Goal: Transaction & Acquisition: Purchase product/service

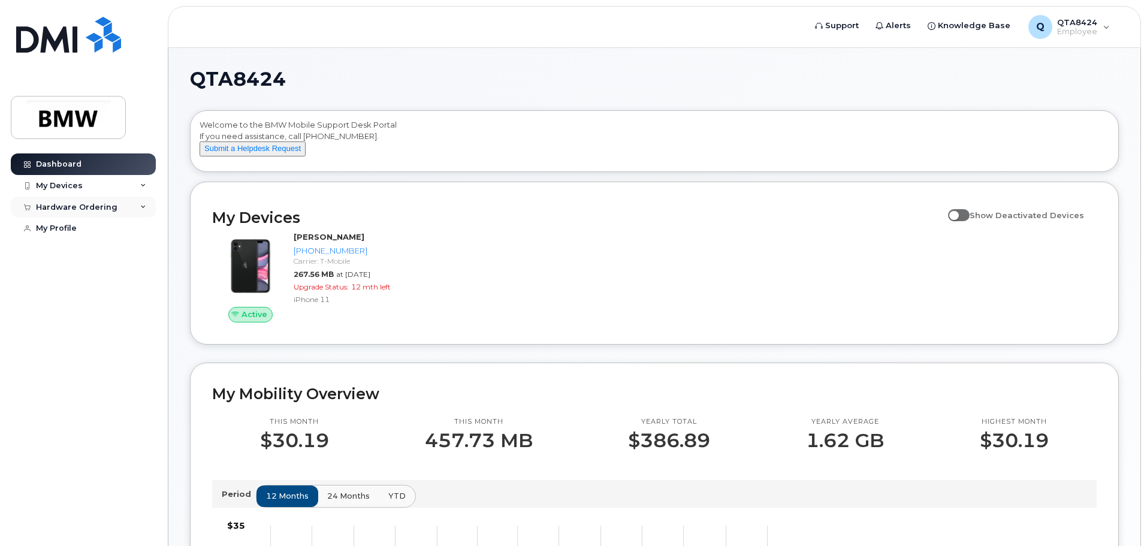
click at [99, 201] on div "Hardware Ordering" at bounding box center [83, 208] width 145 height 22
click at [77, 249] on div "New Order" at bounding box center [64, 251] width 46 height 11
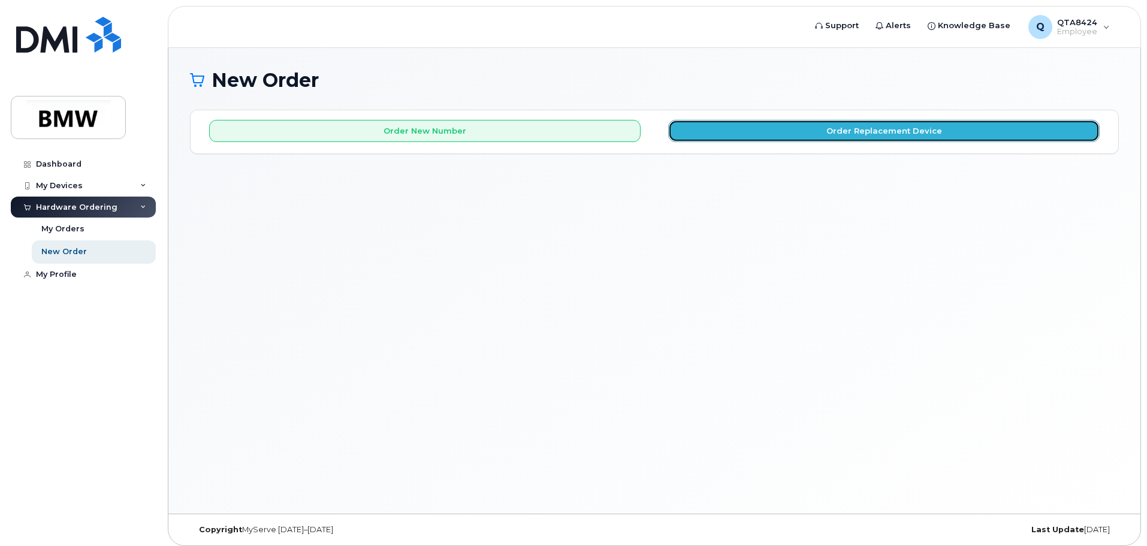
click at [825, 137] on button "Order Replacement Device" at bounding box center [884, 131] width 432 height 22
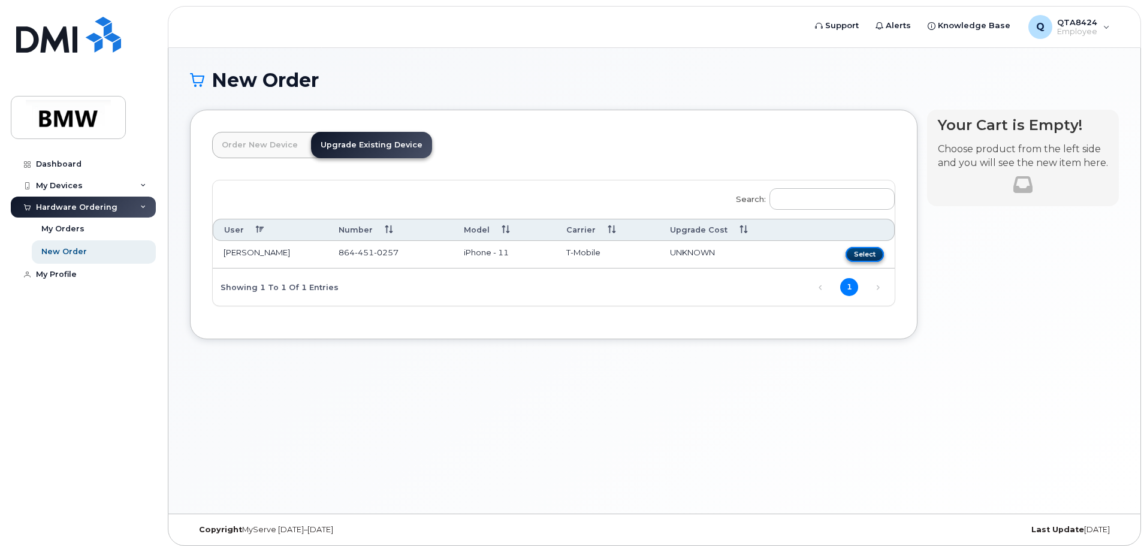
click at [860, 254] on button "Select" at bounding box center [865, 254] width 38 height 15
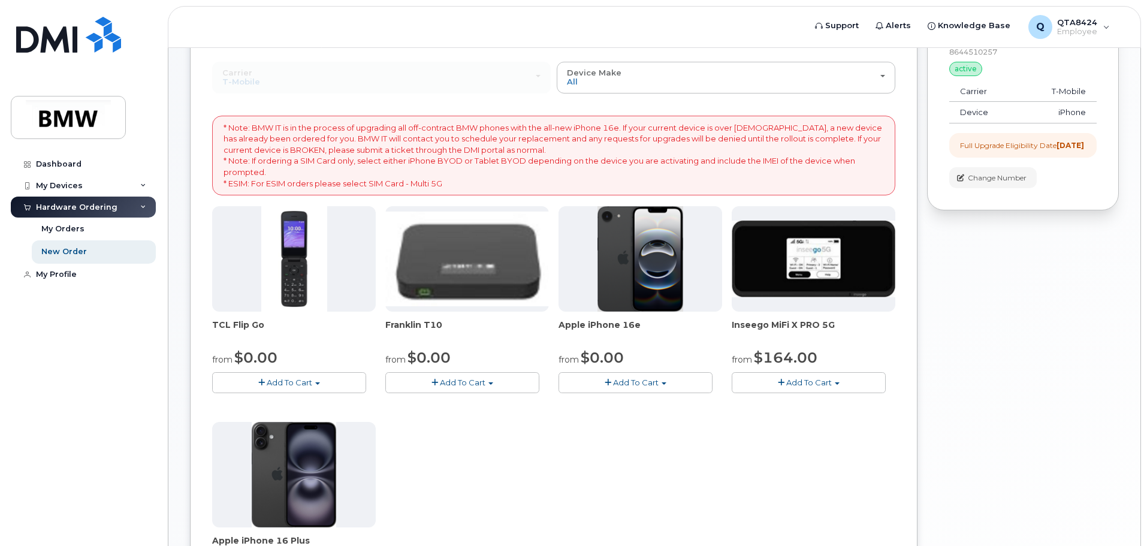
scroll to position [180, 0]
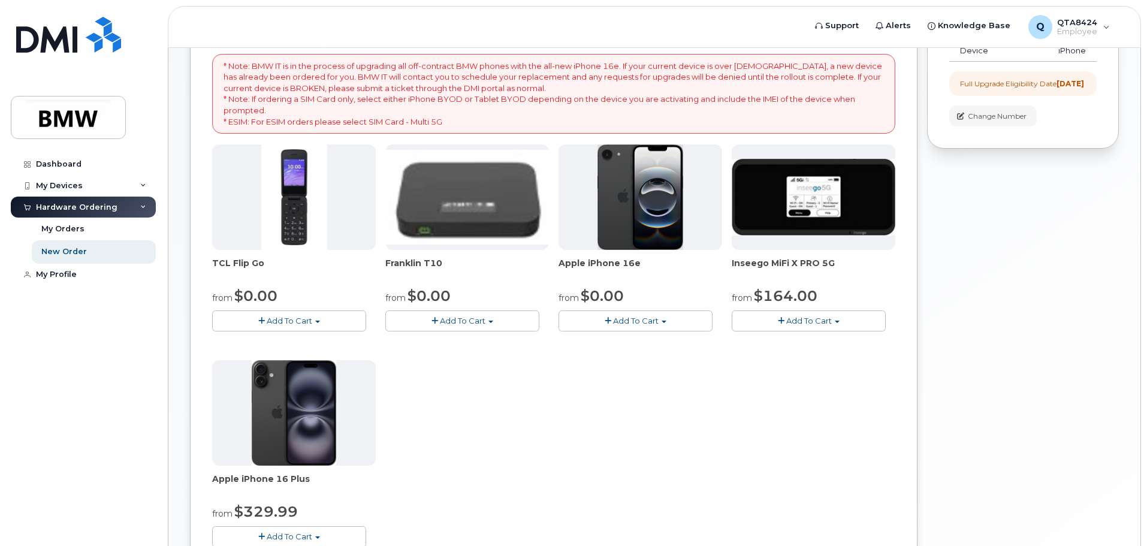
click at [655, 320] on span "Add To Cart" at bounding box center [636, 321] width 46 height 10
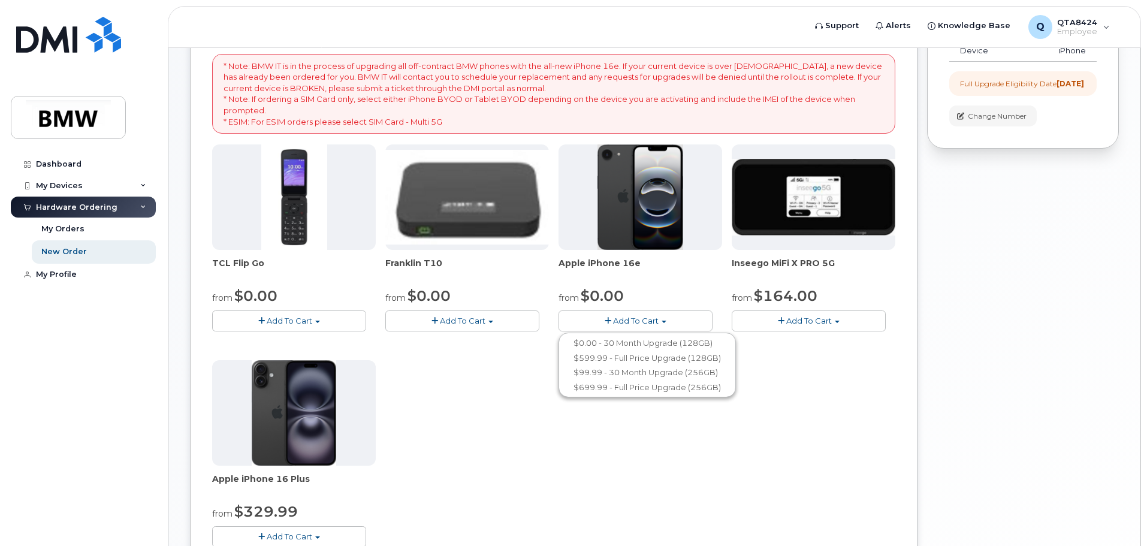
click at [607, 316] on button "Add To Cart" at bounding box center [636, 320] width 154 height 21
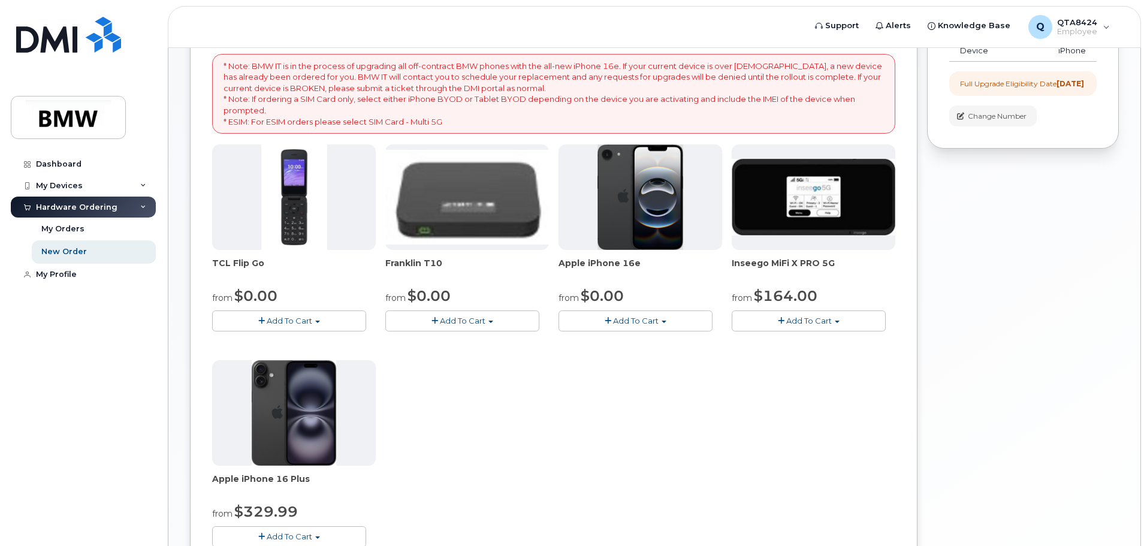
click at [615, 321] on span "Add To Cart" at bounding box center [636, 321] width 46 height 10
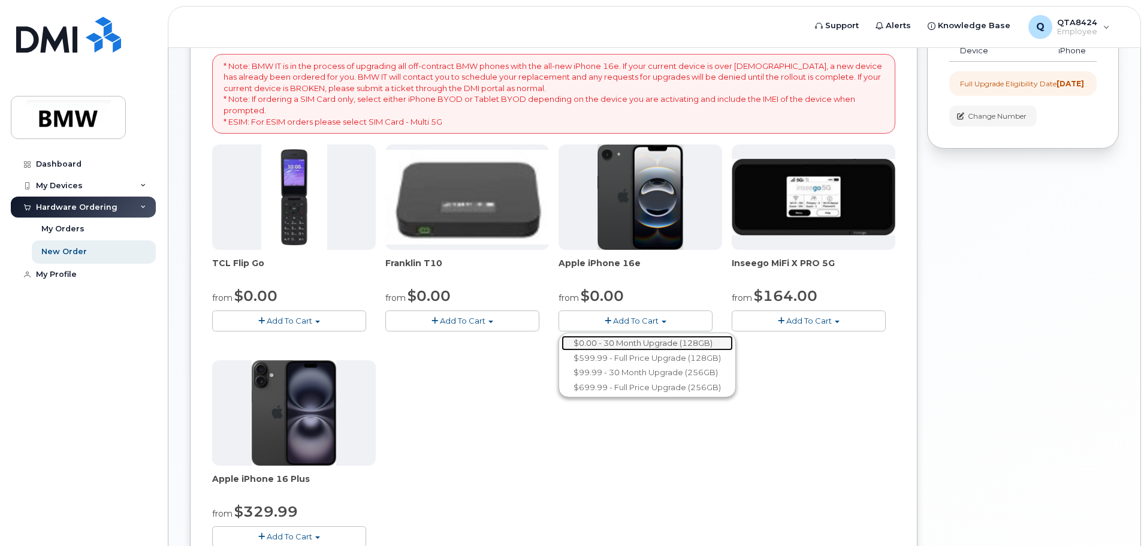
click at [626, 345] on link "$0.00 - 30 Month Upgrade (128GB)" at bounding box center [647, 343] width 171 height 15
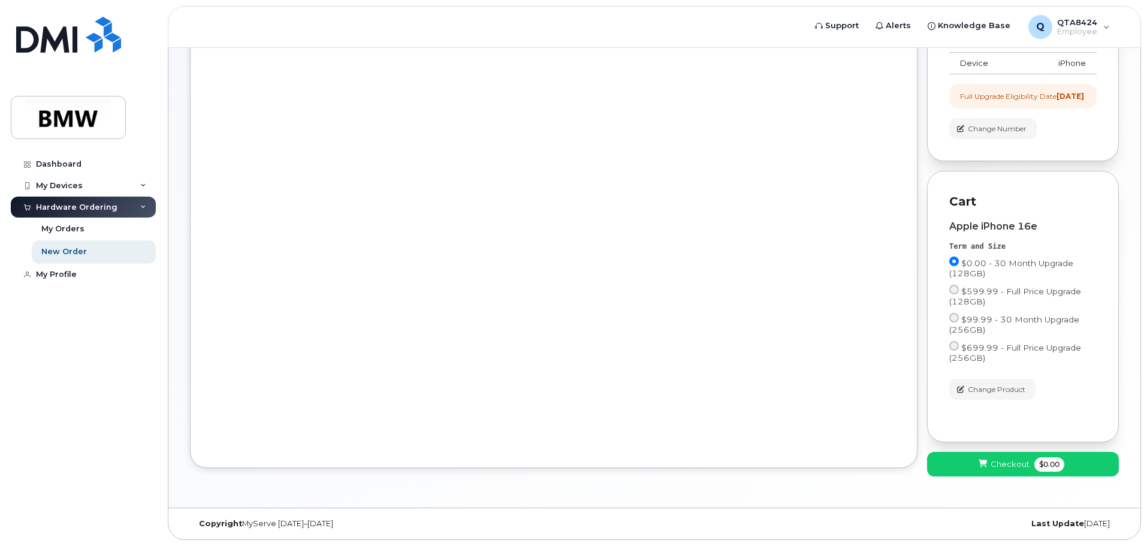
scroll to position [177, 0]
click at [1010, 464] on span "Checkout" at bounding box center [1010, 464] width 39 height 11
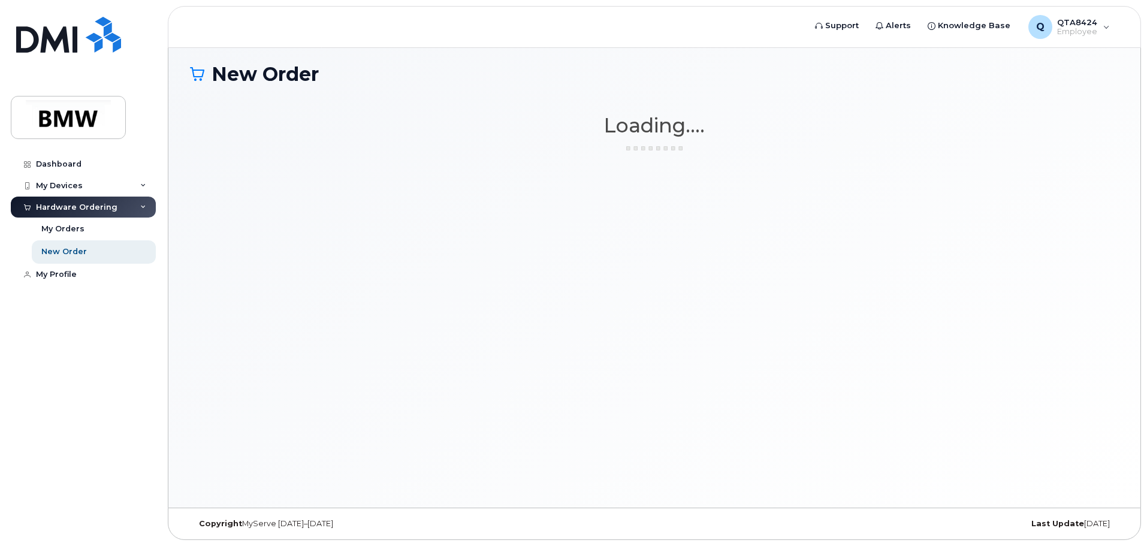
scroll to position [6, 0]
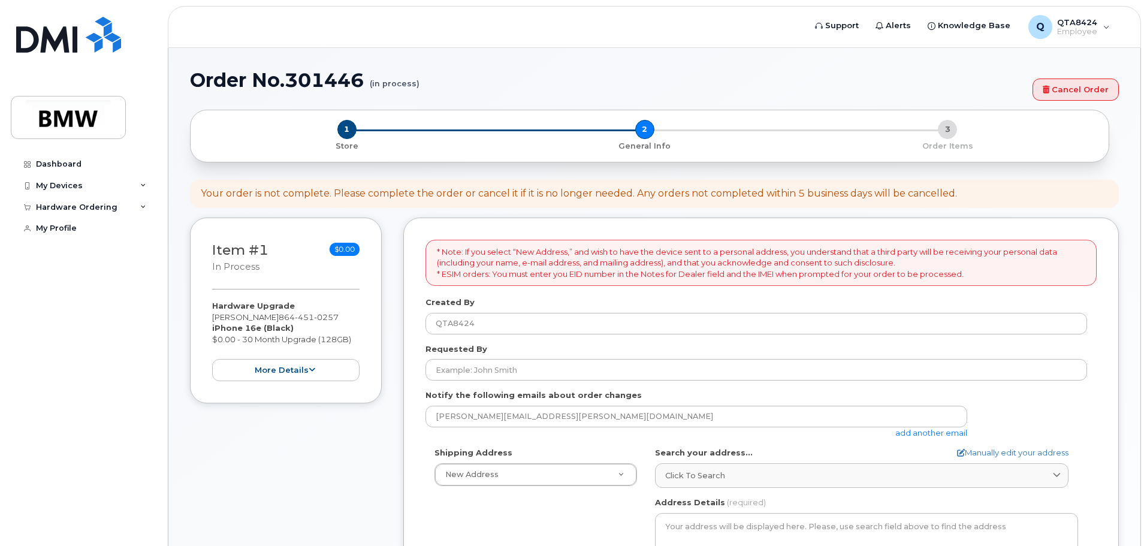
select select
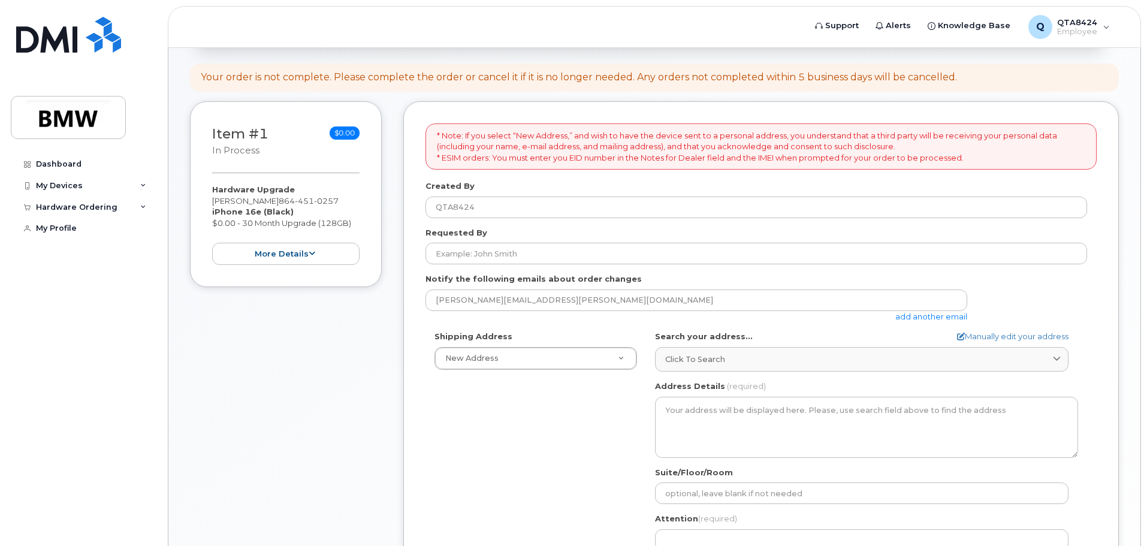
scroll to position [120, 0]
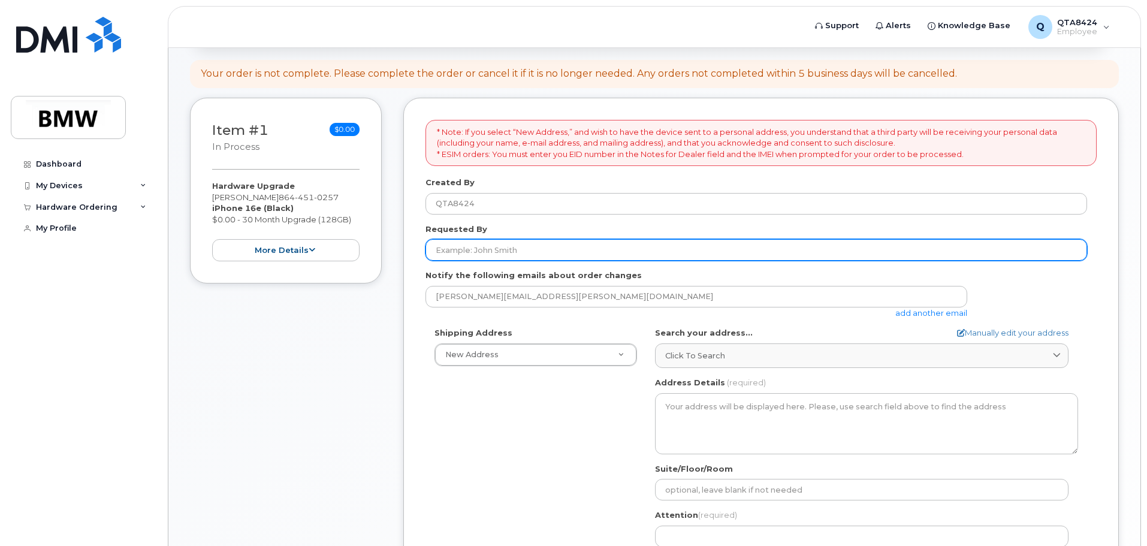
click at [539, 249] on input "Requested By" at bounding box center [757, 250] width 662 height 22
type input "[PERSON_NAME]"
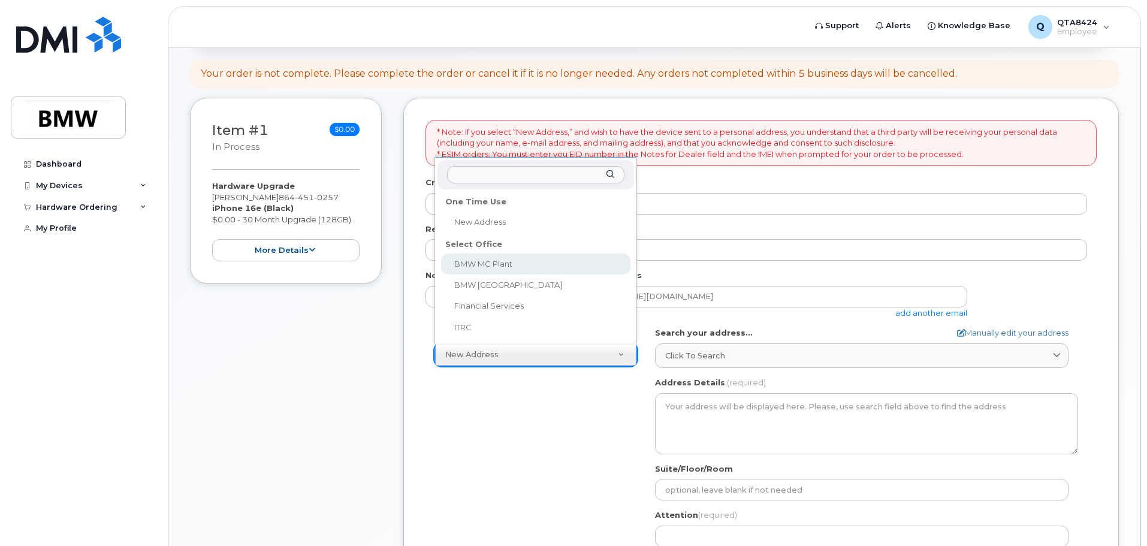
select select
type textarea "1400 Highway 101 S GREER SC 29651-6731 UNITED STATES Greer South Carolina 29651…"
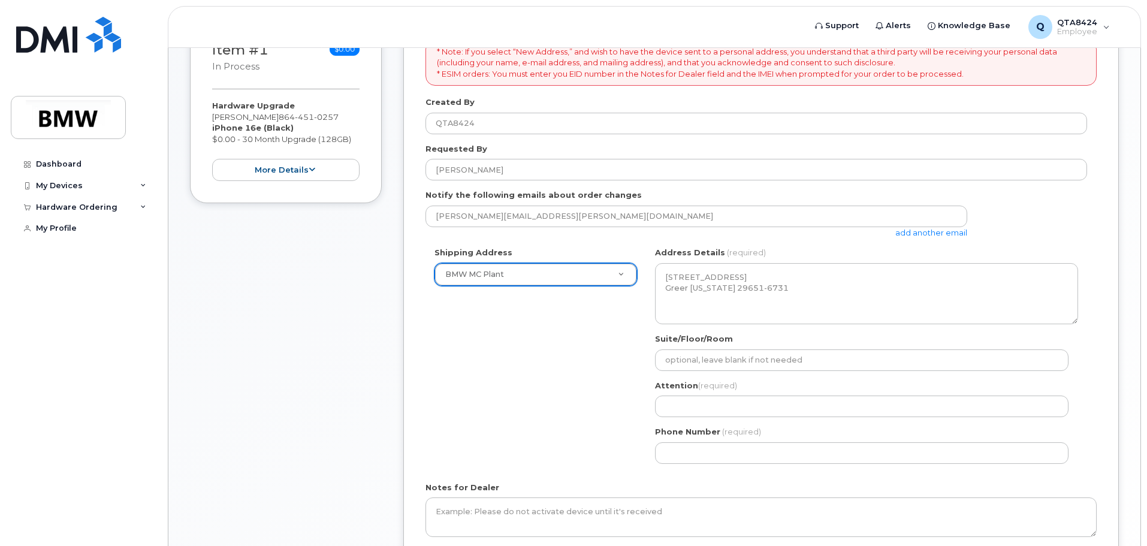
scroll to position [240, 0]
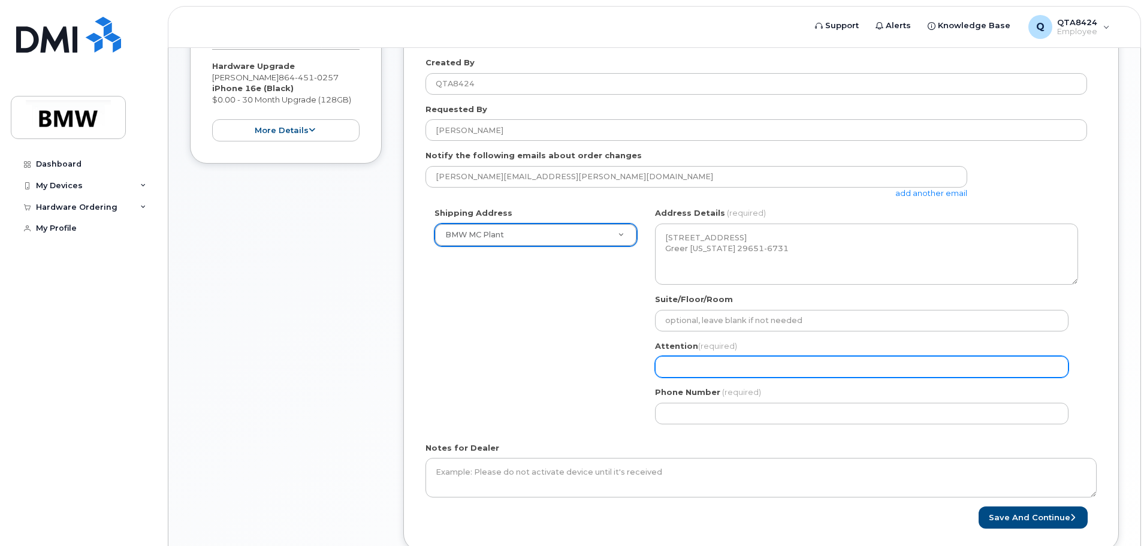
click at [777, 367] on input "Attention (required)" at bounding box center [862, 367] width 414 height 22
type input "[PERSON_NAME]"
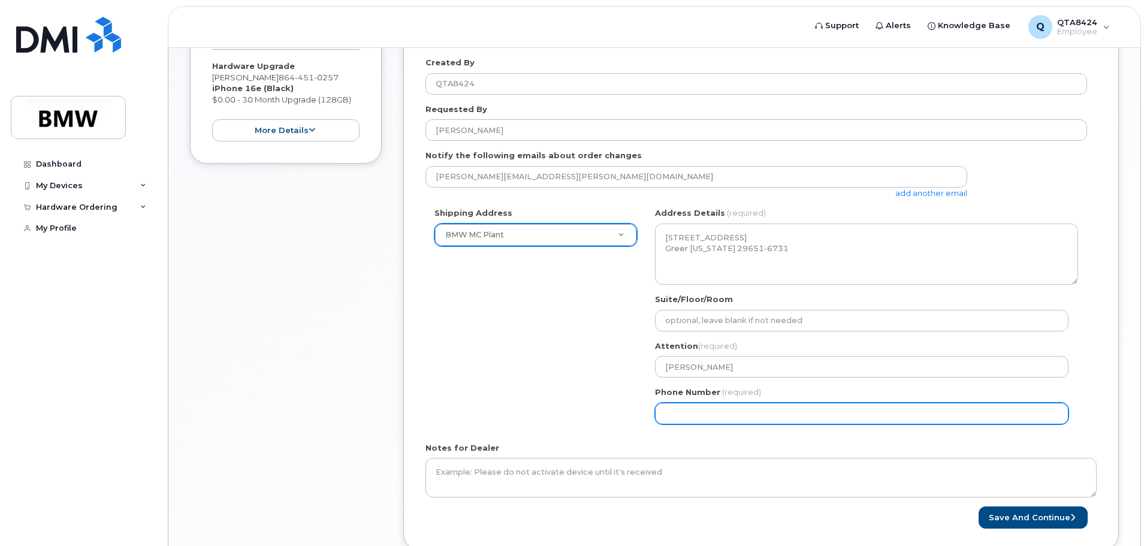
click at [728, 415] on input "Phone Number" at bounding box center [862, 414] width 414 height 22
select select
type input "864"
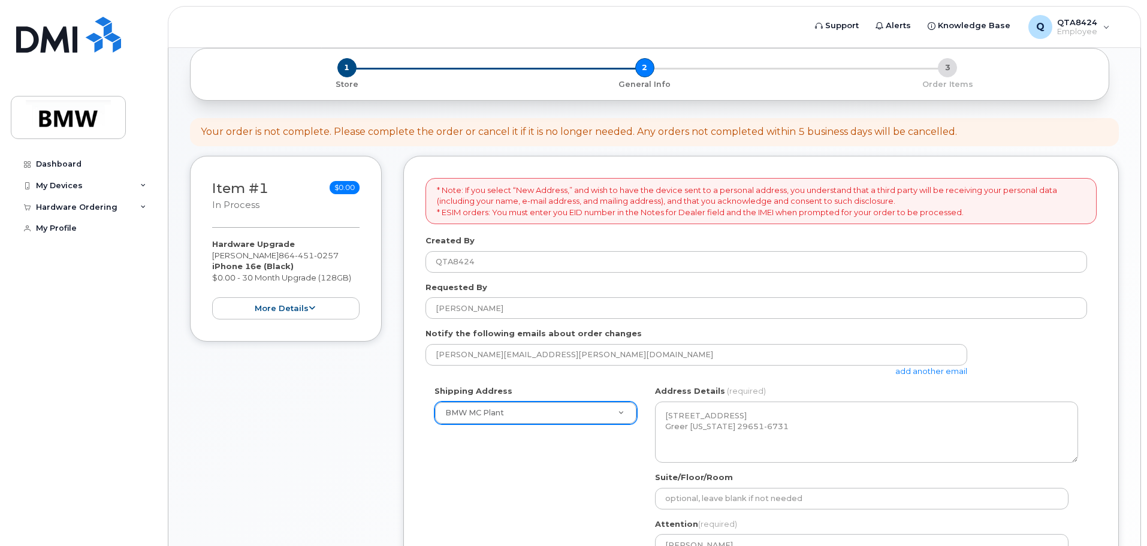
scroll to position [60, 0]
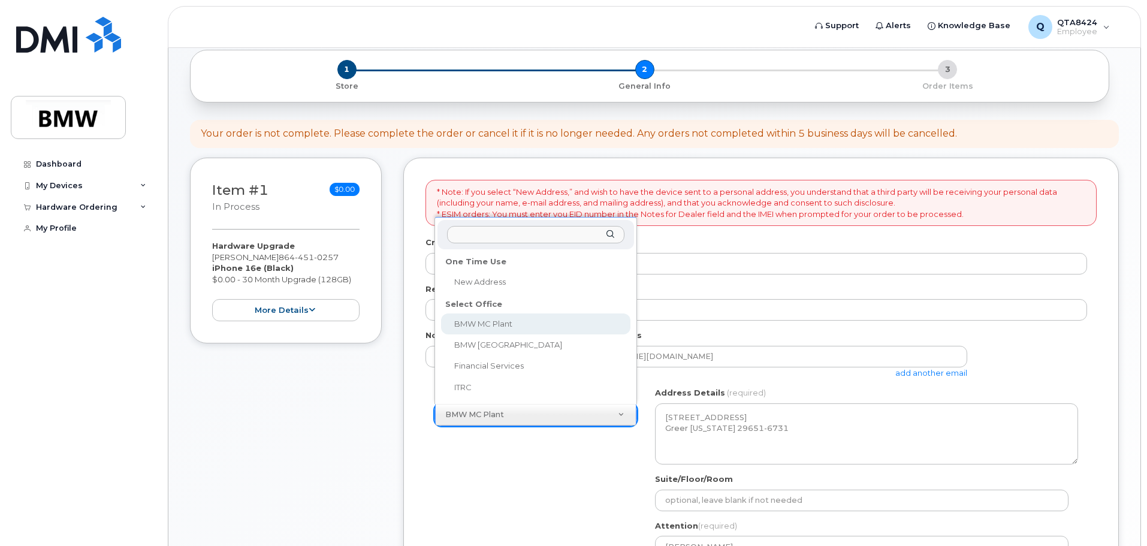
select select
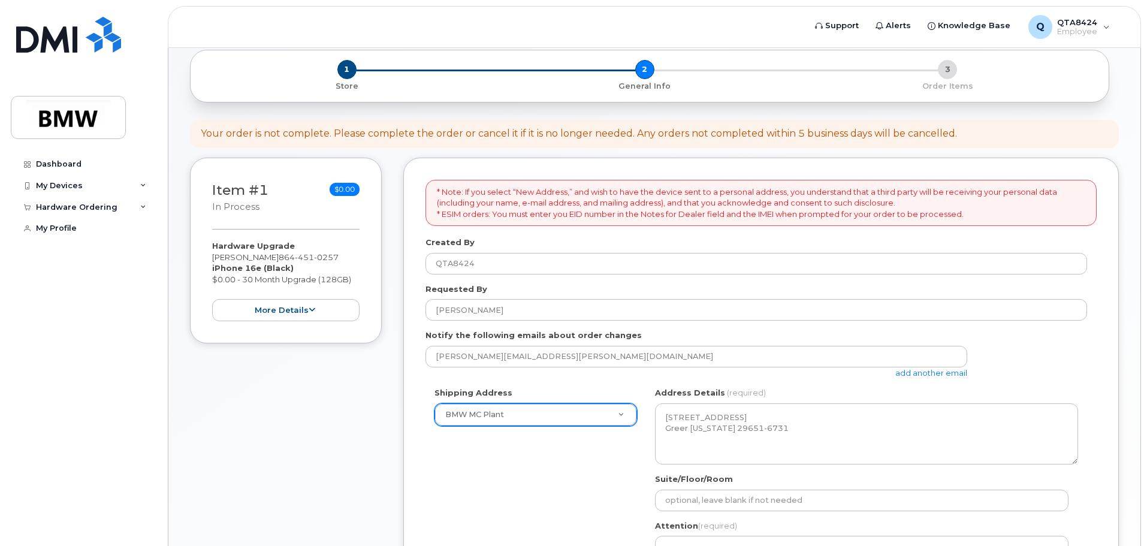
click at [1001, 373] on div "justin.ge.greene@bmwmc.com add another email" at bounding box center [757, 362] width 662 height 33
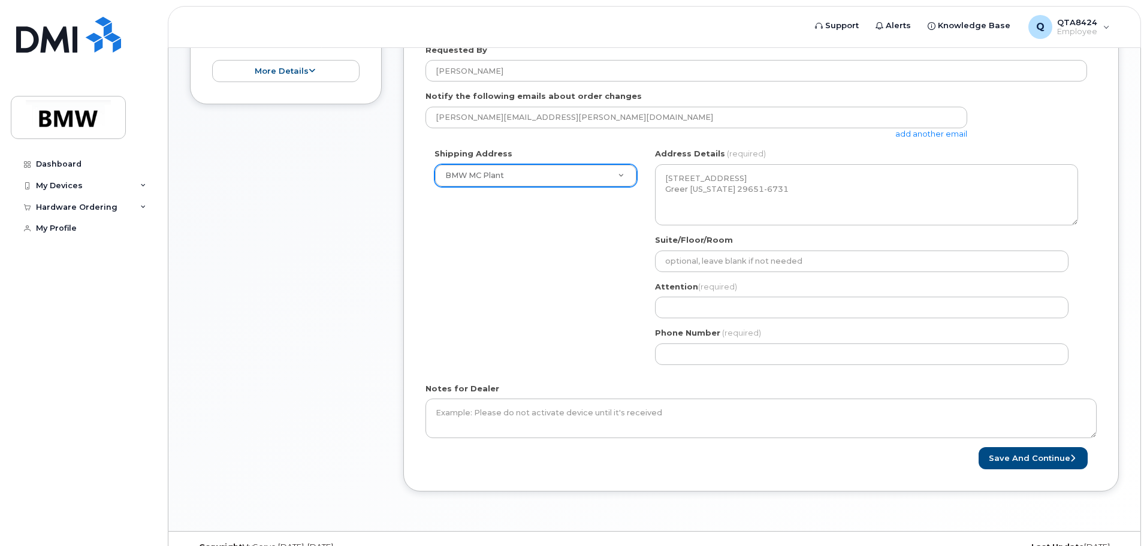
scroll to position [300, 0]
click at [1035, 455] on button "Save and Continue" at bounding box center [1033, 458] width 109 height 22
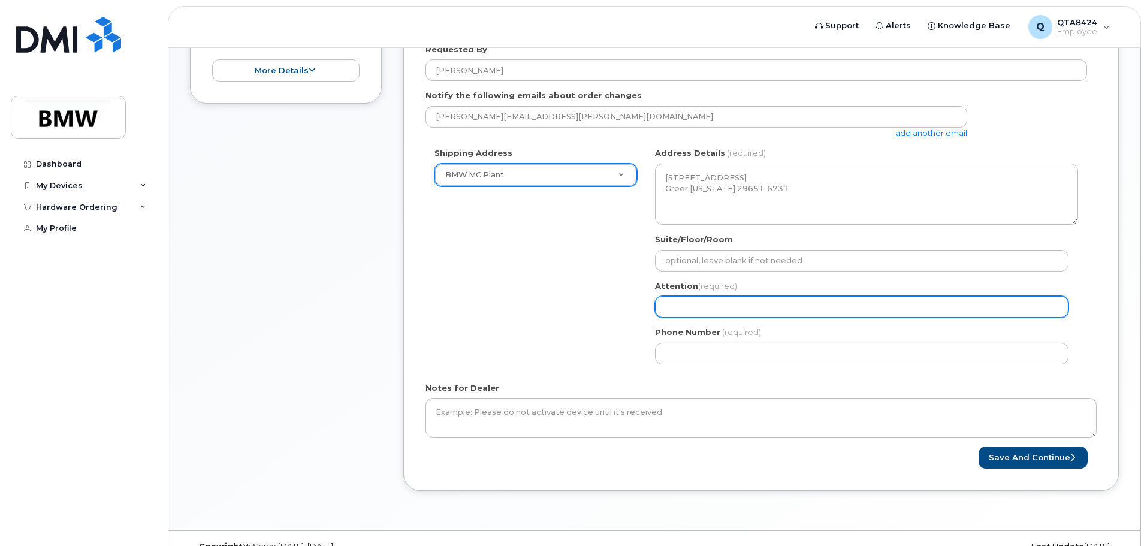
click at [737, 310] on input "Attention (required)" at bounding box center [862, 307] width 414 height 22
type input "[PERSON_NAME]"
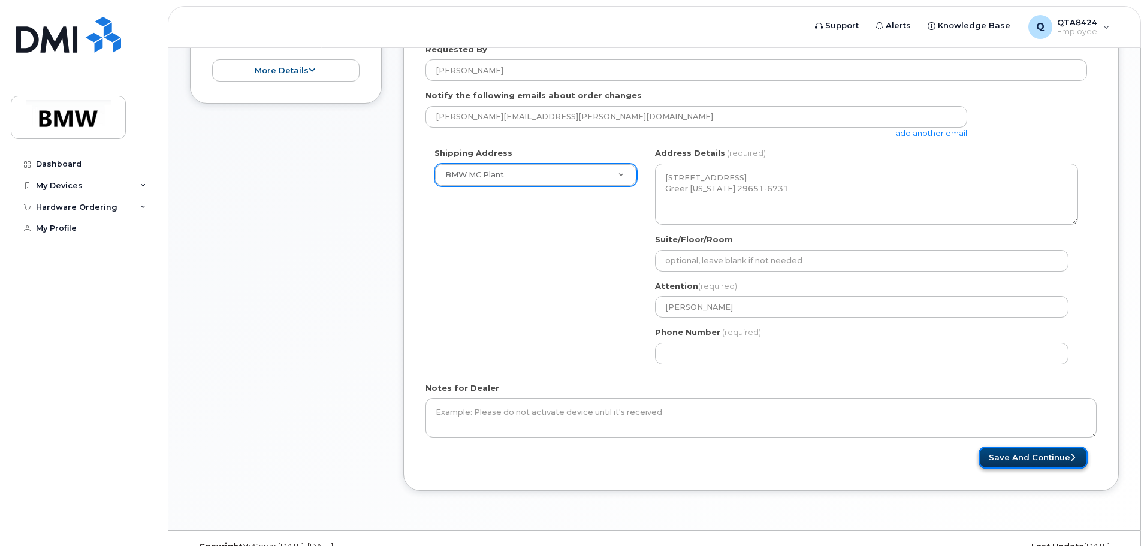
click at [1035, 458] on button "Save and Continue" at bounding box center [1033, 458] width 109 height 22
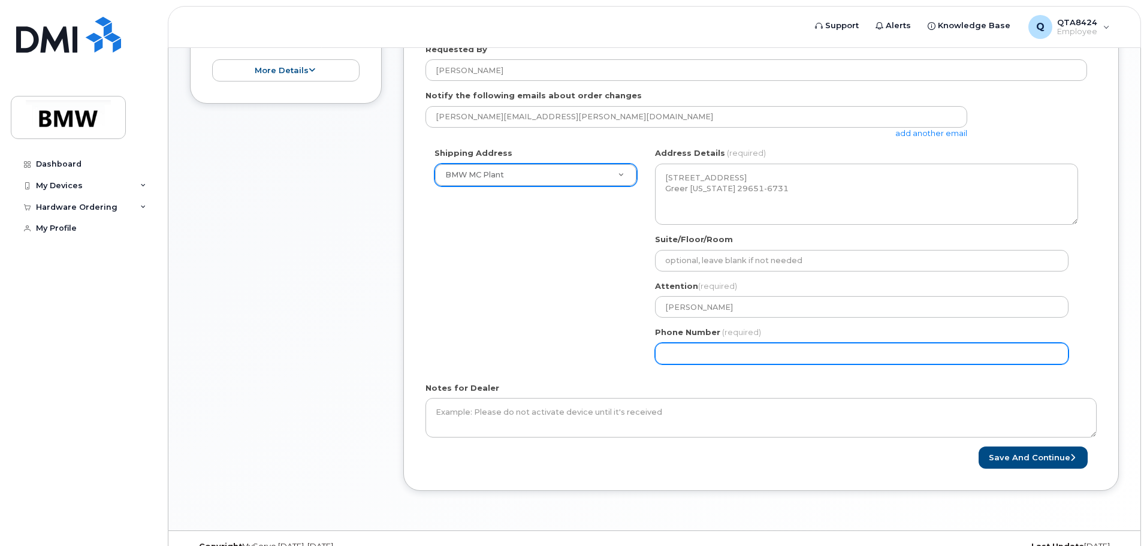
click at [746, 352] on input "Phone Number" at bounding box center [862, 354] width 414 height 22
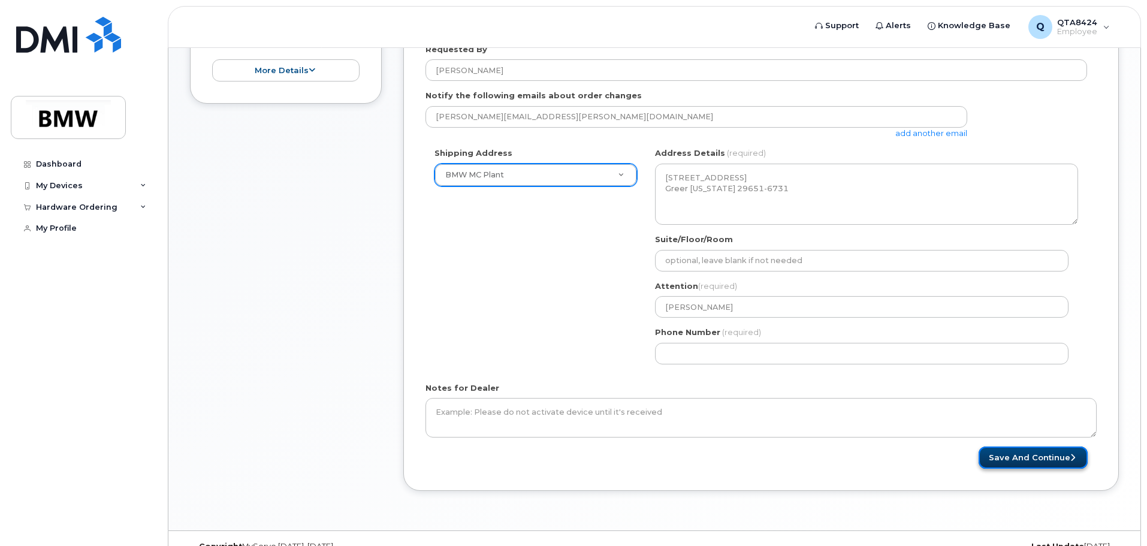
click at [1027, 454] on button "Save and Continue" at bounding box center [1033, 458] width 109 height 22
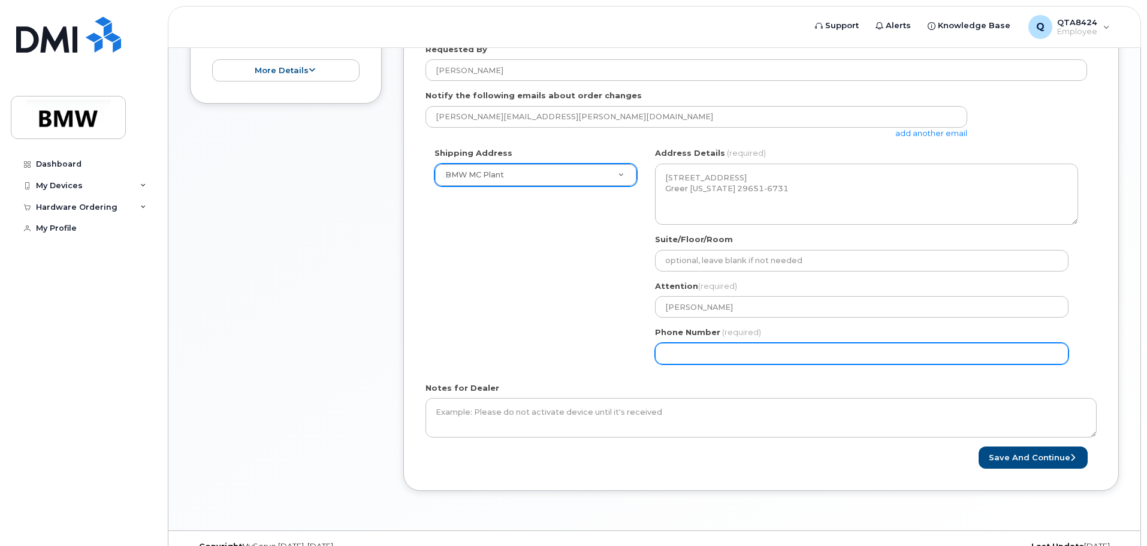
click at [759, 356] on input "Phone Number" at bounding box center [862, 354] width 414 height 22
click at [664, 351] on input "Phone Number" at bounding box center [862, 354] width 414 height 22
click at [703, 356] on input "Phone Number" at bounding box center [862, 354] width 414 height 22
click at [683, 353] on input "Phone Number" at bounding box center [862, 354] width 414 height 22
click at [684, 353] on input "Phone Number" at bounding box center [862, 354] width 414 height 22
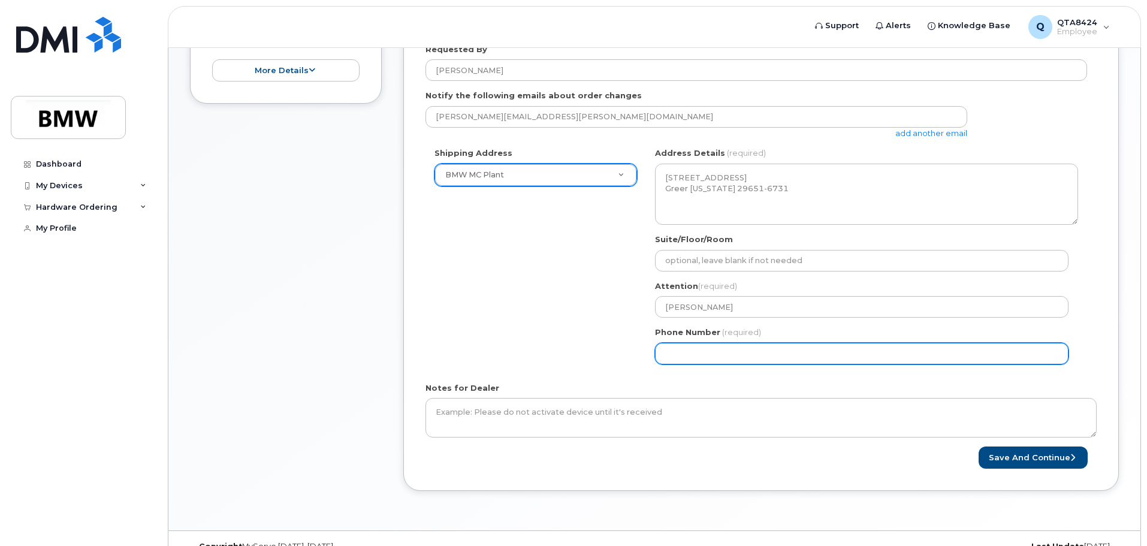
select select
type input "8644510257"
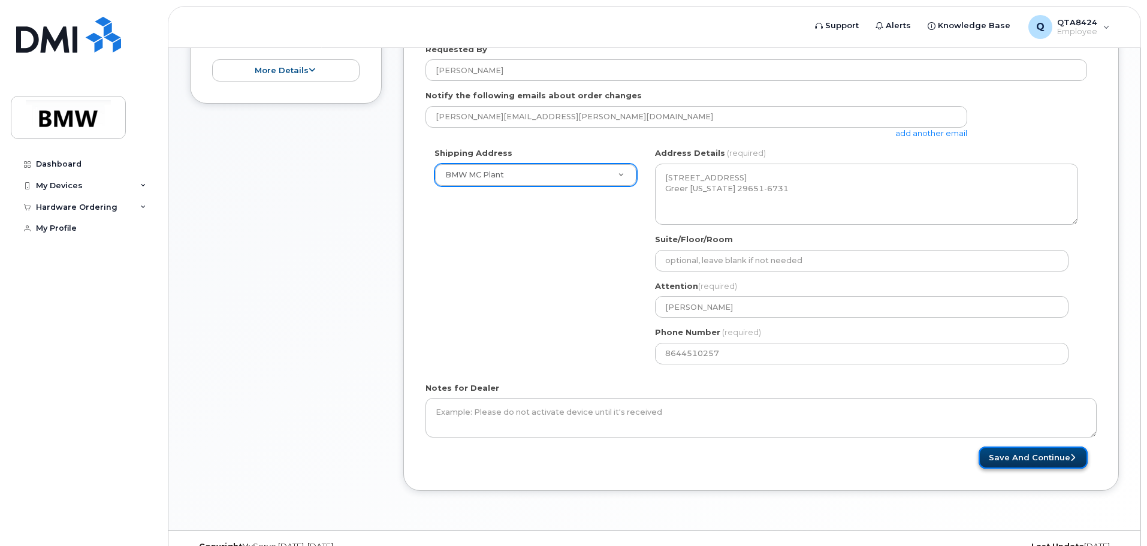
click at [1028, 462] on button "Save and Continue" at bounding box center [1033, 458] width 109 height 22
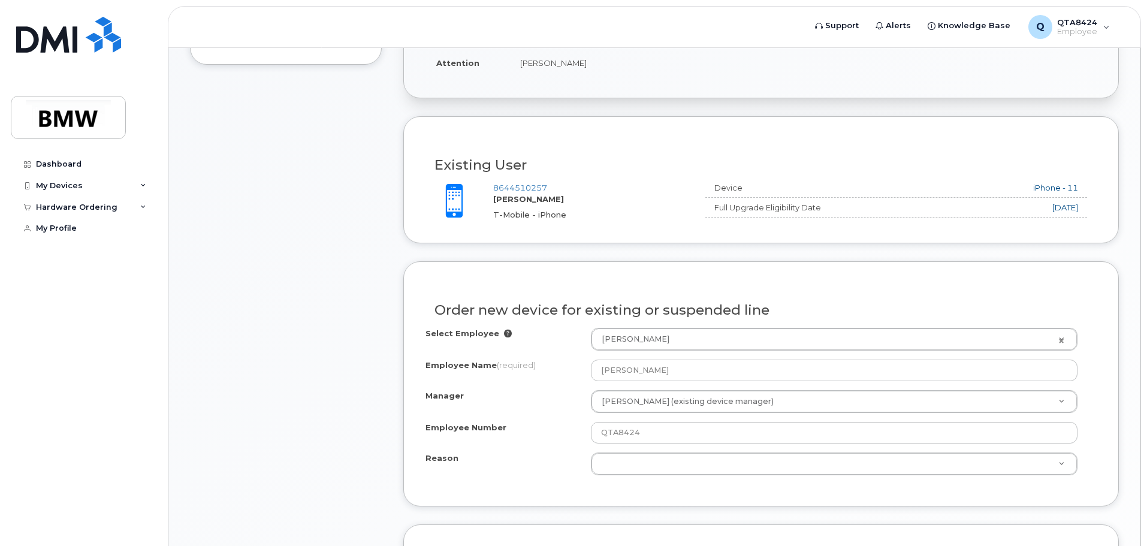
scroll to position [360, 0]
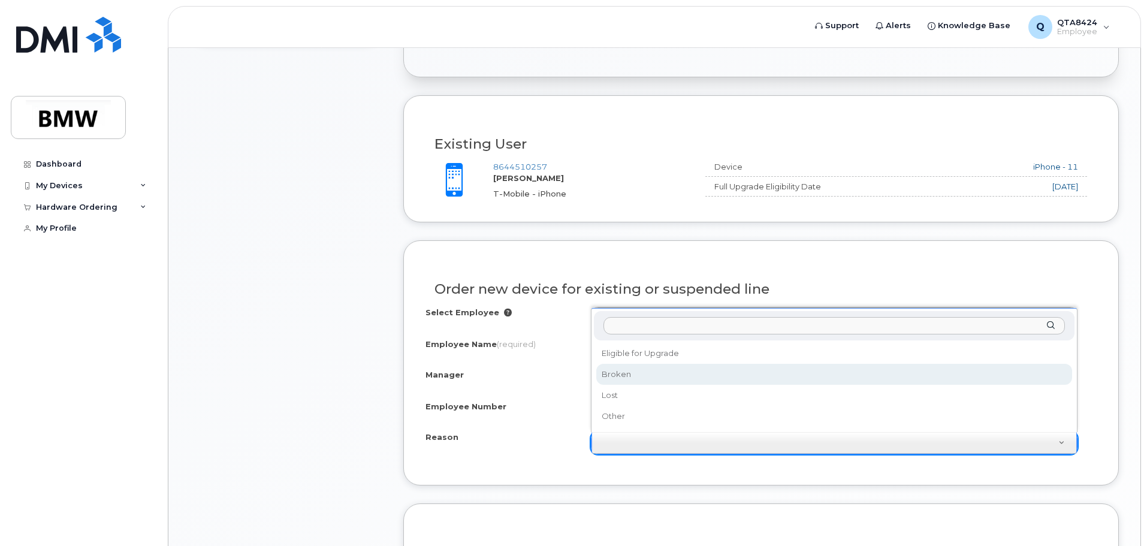
select select "broken"
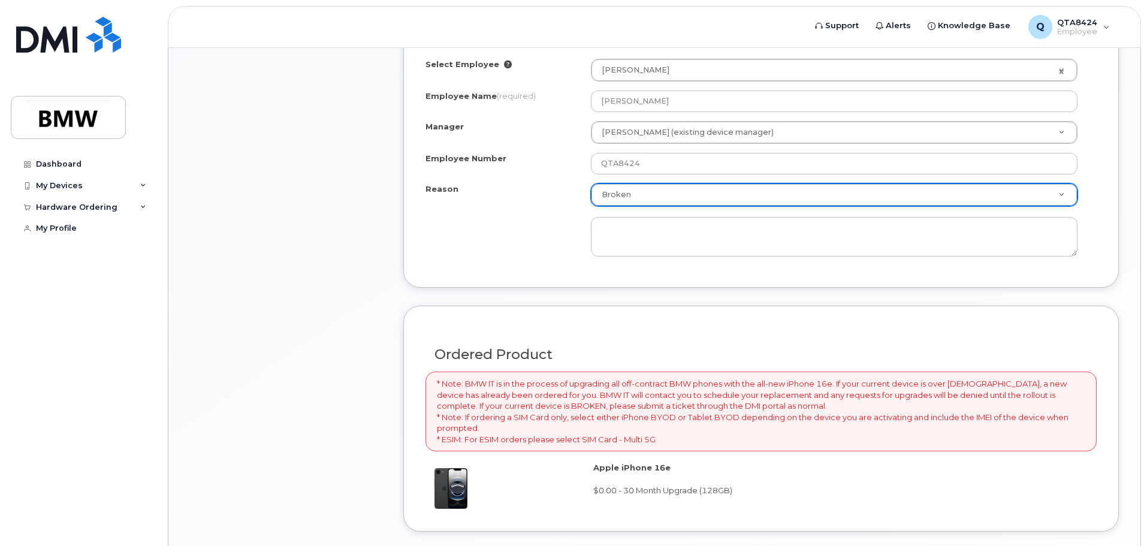
scroll to position [599, 0]
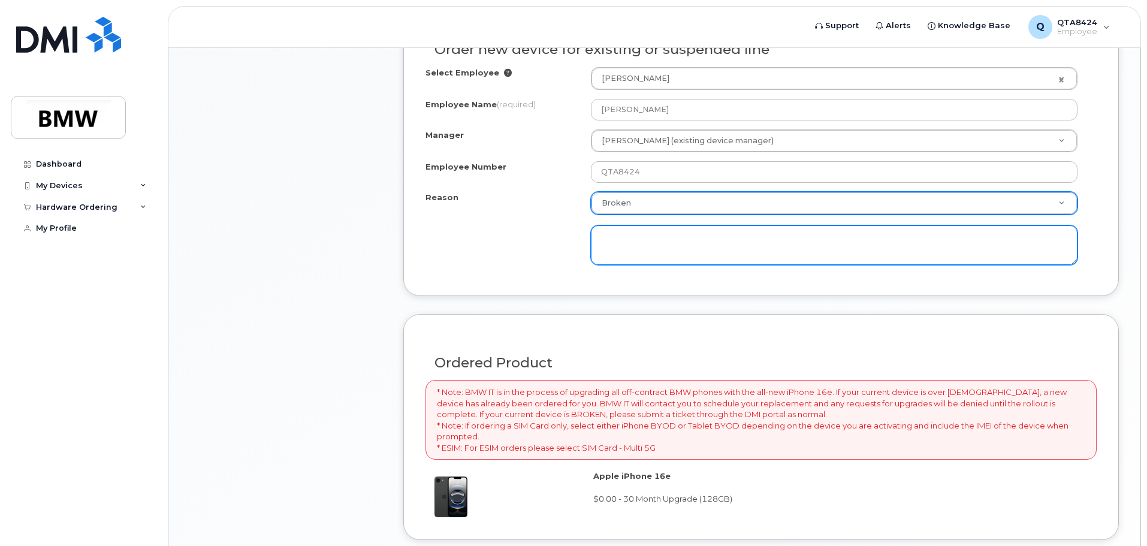
click at [724, 249] on textarea at bounding box center [834, 245] width 487 height 40
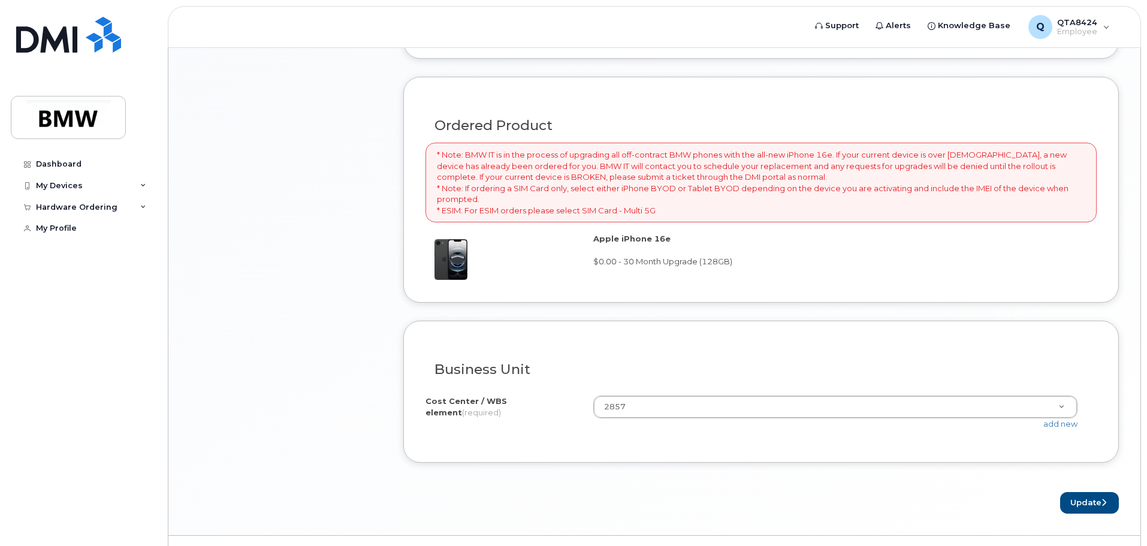
scroll to position [864, 0]
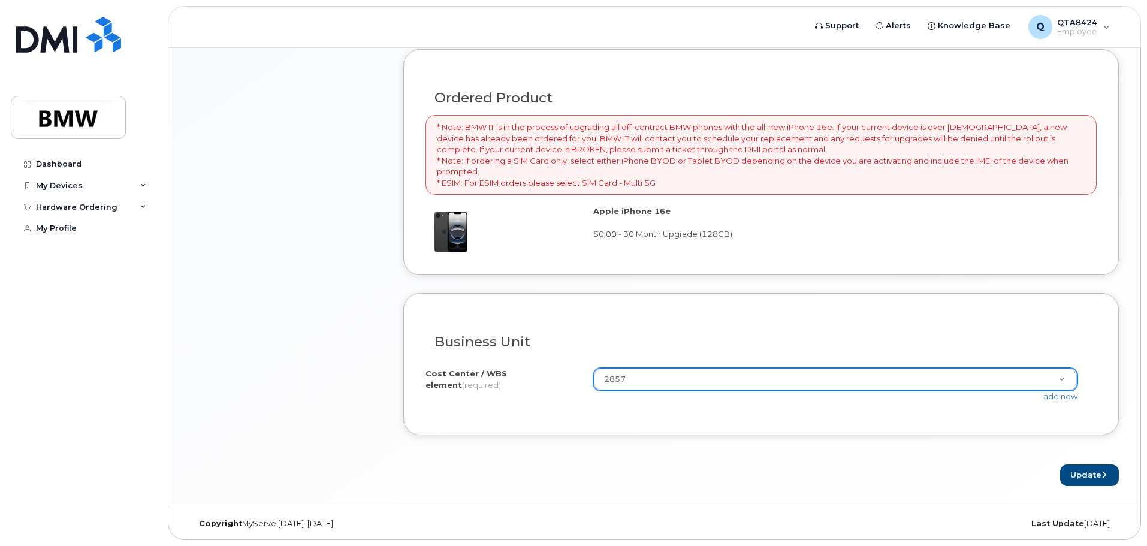
type textarea "Battery will not hold charge. Screen is cracked. Used phone from another SL"
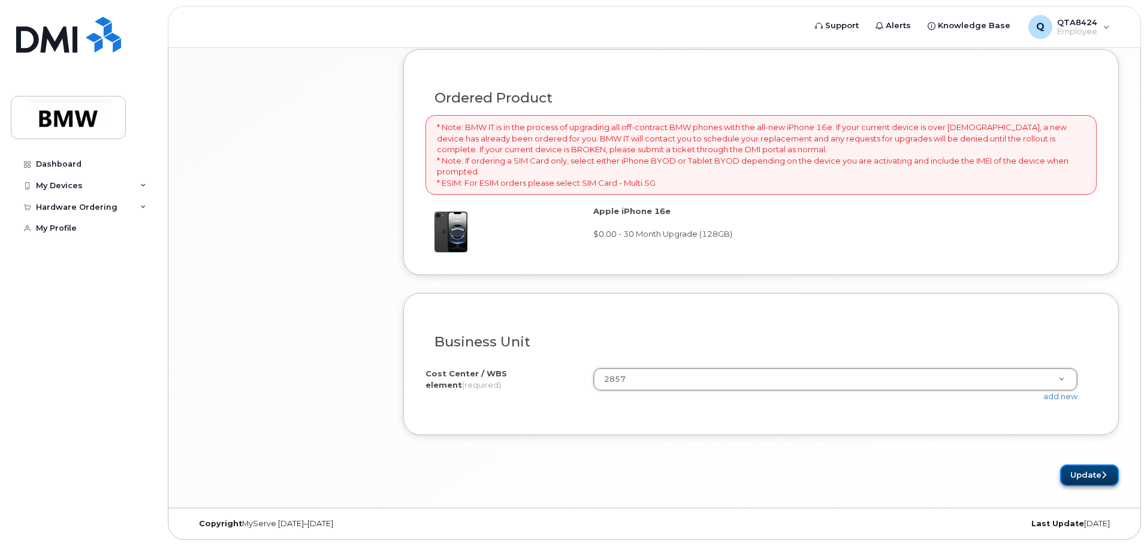
click at [1085, 476] on button "Update" at bounding box center [1089, 476] width 59 height 22
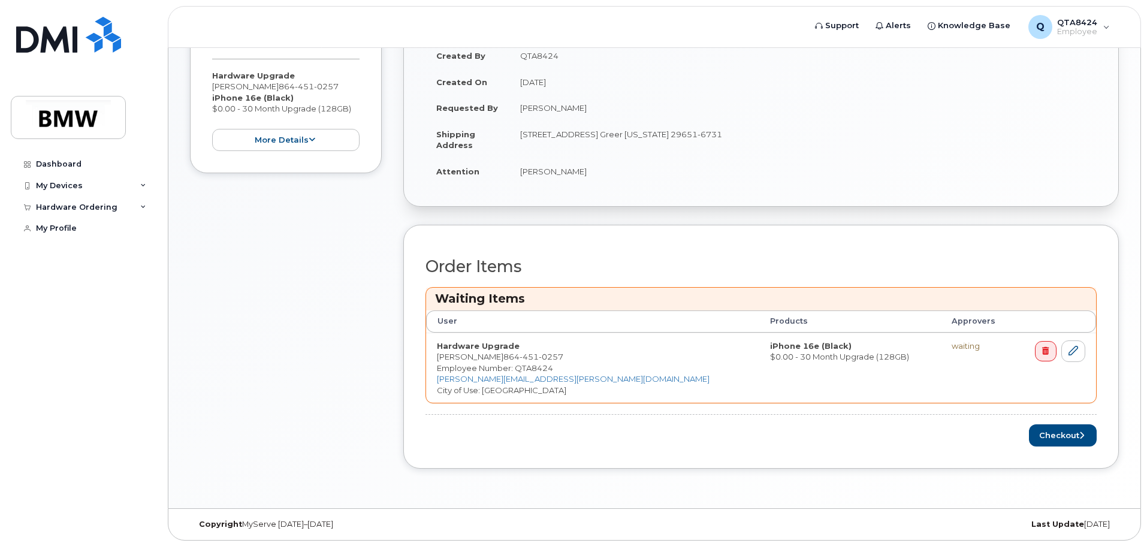
scroll to position [282, 0]
click at [1056, 432] on button "Checkout" at bounding box center [1063, 435] width 68 height 22
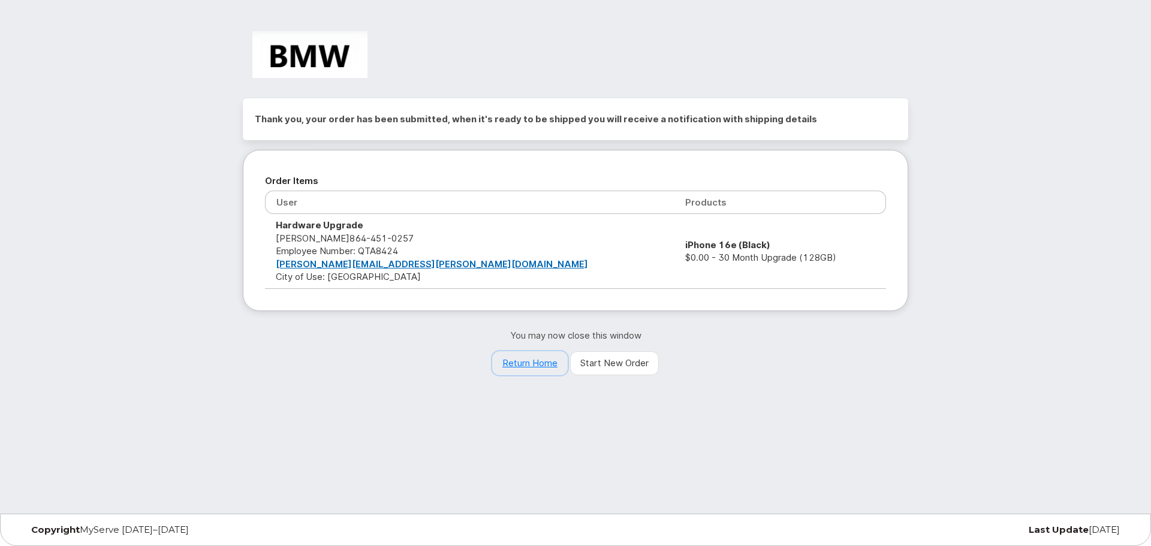
click at [529, 365] on link "Return Home" at bounding box center [530, 363] width 76 height 24
